Goal: Information Seeking & Learning: Learn about a topic

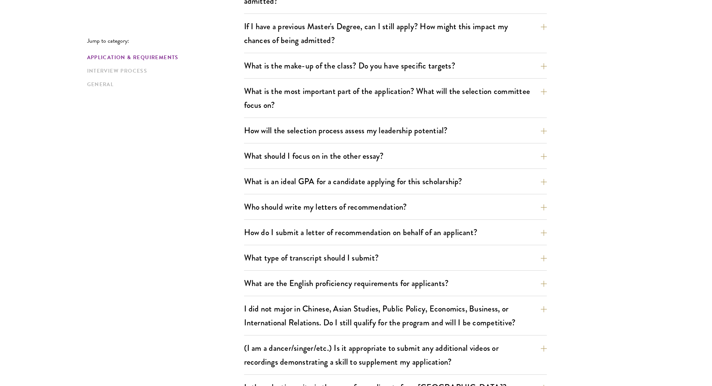
scroll to position [363, 0]
click at [425, 155] on button "What should I focus on in the other essay?" at bounding box center [401, 155] width 303 height 17
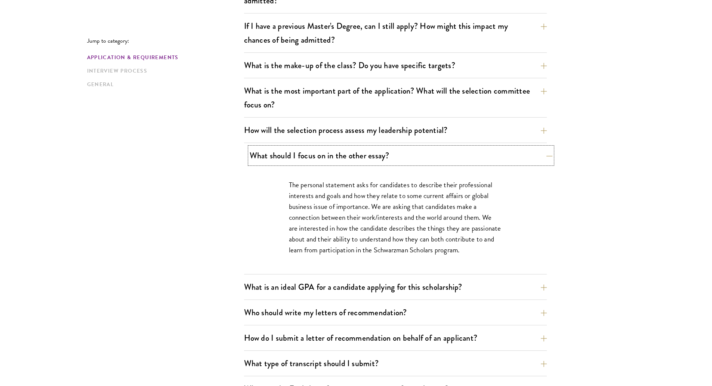
click at [425, 155] on button "What should I focus on in the other essay?" at bounding box center [401, 155] width 303 height 17
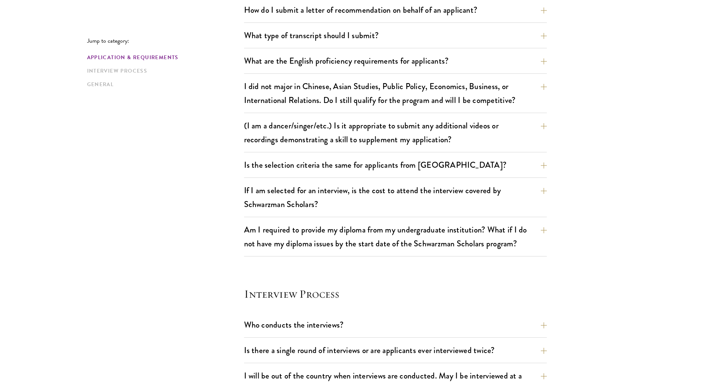
scroll to position [585, 0]
click at [410, 199] on button "If I am selected for an interview, is the cost to attend the interview covered …" at bounding box center [401, 196] width 303 height 31
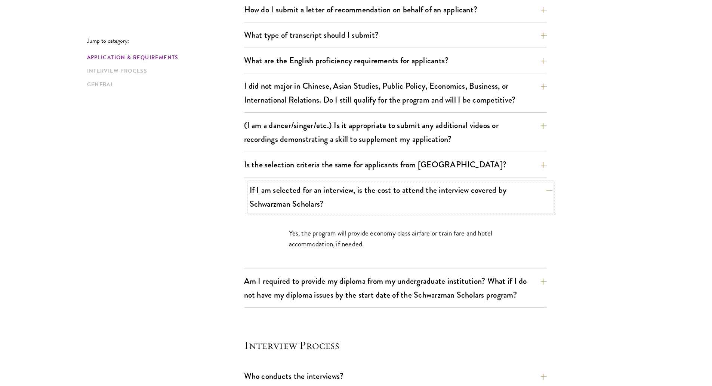
click at [410, 199] on button "If I am selected for an interview, is the cost to attend the interview covered …" at bounding box center [401, 196] width 303 height 31
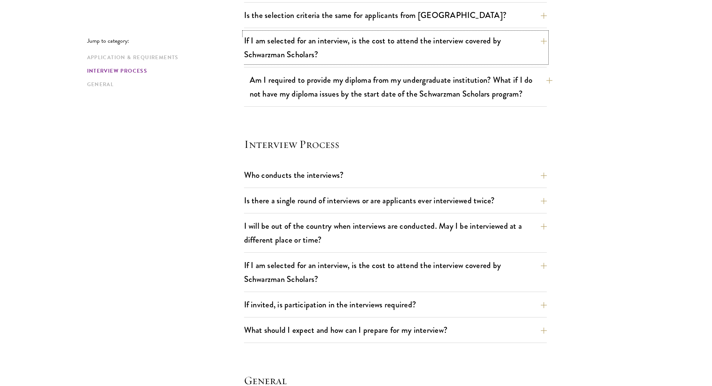
scroll to position [735, 0]
click at [406, 229] on button "I will be out of the country when interviews are conducted. May I be interviewe…" at bounding box center [401, 231] width 303 height 31
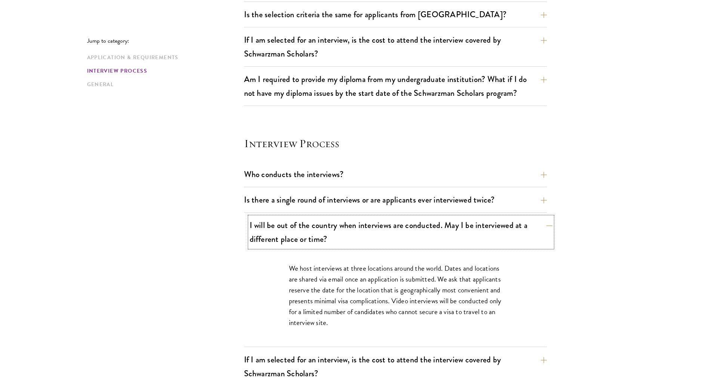
click at [406, 229] on button "I will be out of the country when interviews are conducted. May I be interviewe…" at bounding box center [401, 231] width 303 height 31
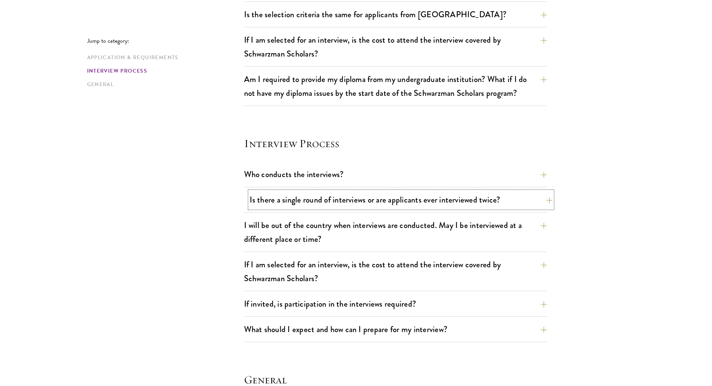
click at [405, 207] on button "Is there a single round of interviews or are applicants ever interviewed twice?" at bounding box center [401, 199] width 303 height 17
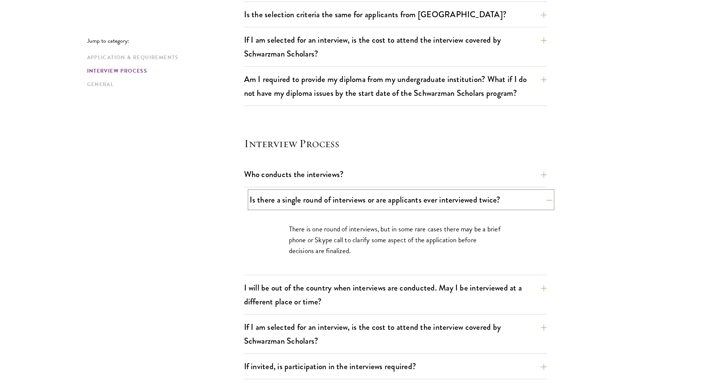
click at [405, 201] on button "Is there a single round of interviews or are applicants ever interviewed twice?" at bounding box center [401, 199] width 303 height 17
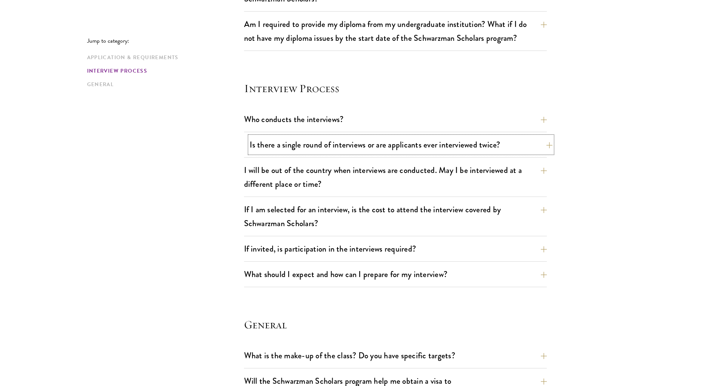
scroll to position [791, 0]
click at [399, 254] on button "If invited, is participation in the interviews required?" at bounding box center [401, 247] width 303 height 17
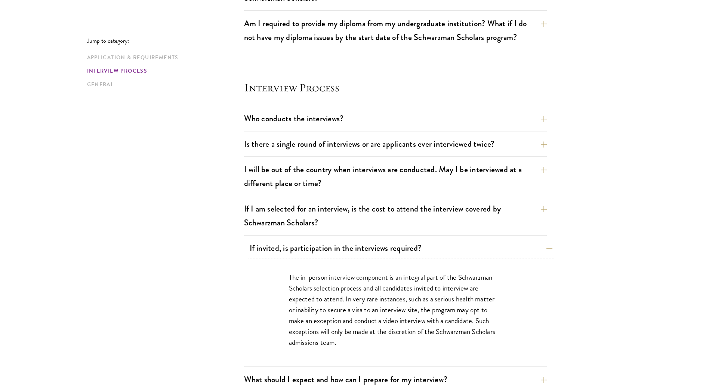
click at [399, 254] on button "If invited, is participation in the interviews required?" at bounding box center [401, 247] width 303 height 17
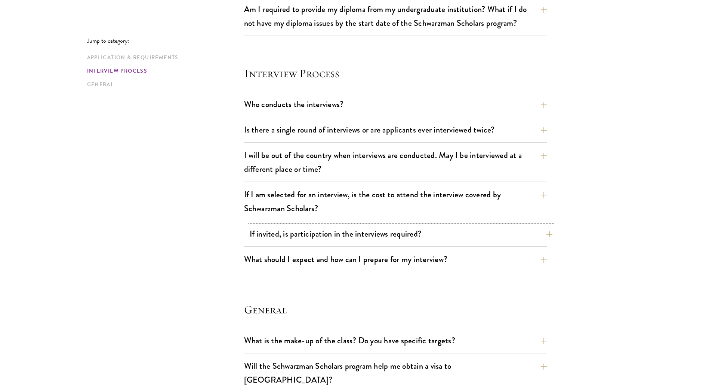
scroll to position [806, 0]
click at [399, 254] on button "What should I expect and how can I prepare for my interview?" at bounding box center [395, 258] width 303 height 17
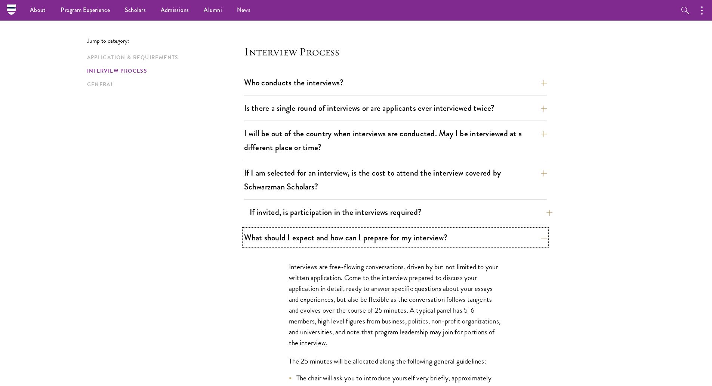
scroll to position [826, 0]
click at [399, 233] on button "What should I expect and how can I prepare for my interview?" at bounding box center [401, 237] width 303 height 17
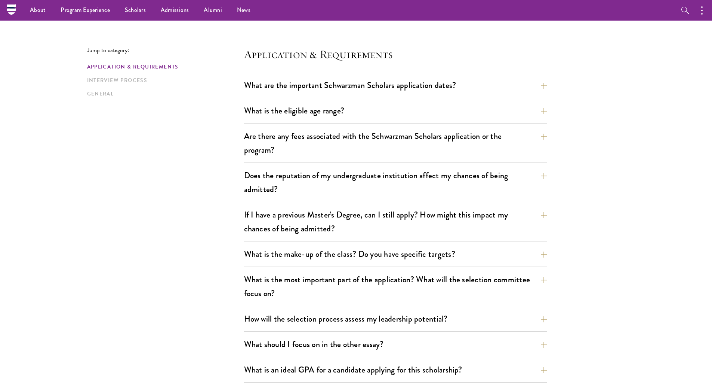
scroll to position [0, 0]
